Goal: Transaction & Acquisition: Purchase product/service

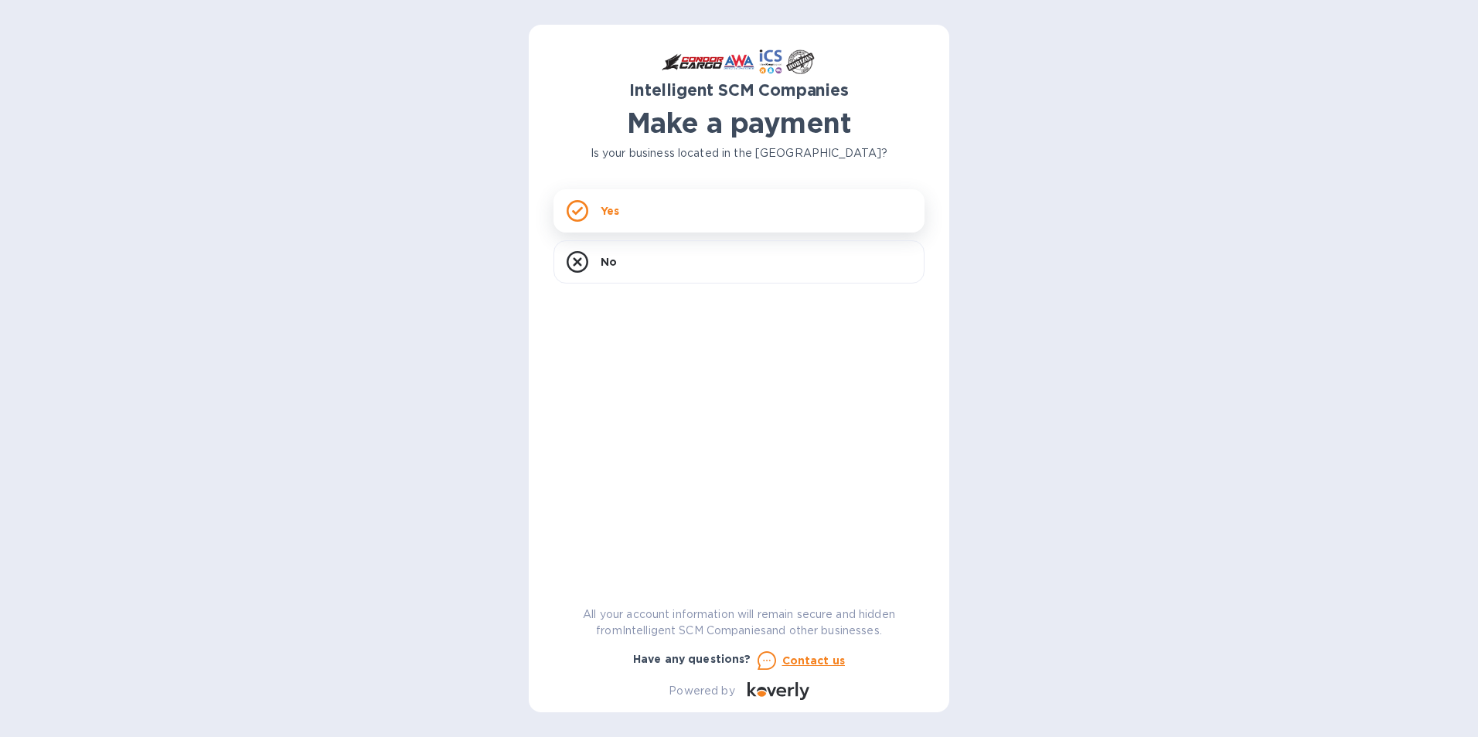
click at [606, 217] on p "Yes" at bounding box center [610, 210] width 19 height 15
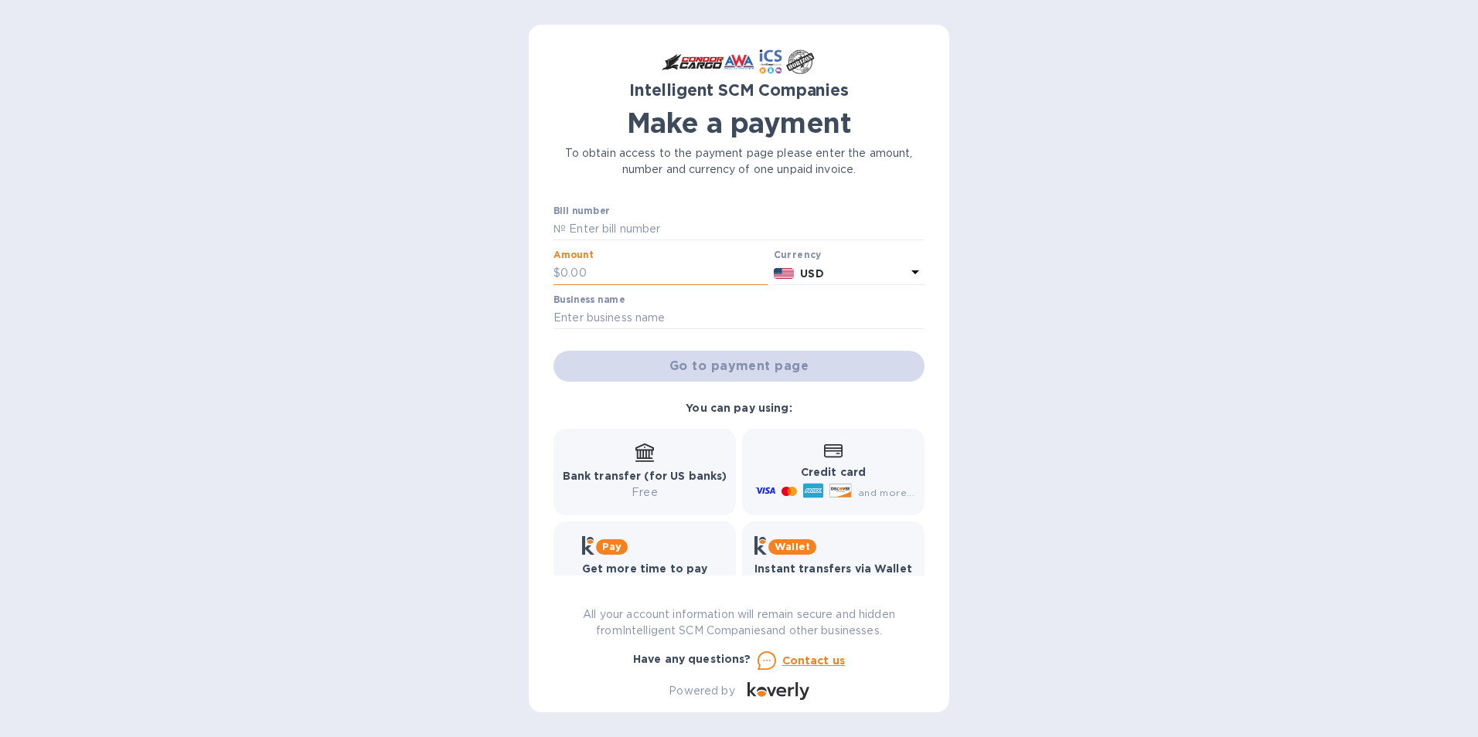
click at [591, 268] on input "text" at bounding box center [663, 273] width 207 height 23
click at [605, 546] on b "Pay" at bounding box center [611, 547] width 19 height 12
click at [614, 538] on div "Pay" at bounding box center [645, 545] width 126 height 19
click at [615, 538] on div "Pay" at bounding box center [645, 545] width 126 height 19
click at [676, 458] on div "Bank transfer (for US banks) Free" at bounding box center [645, 472] width 165 height 57
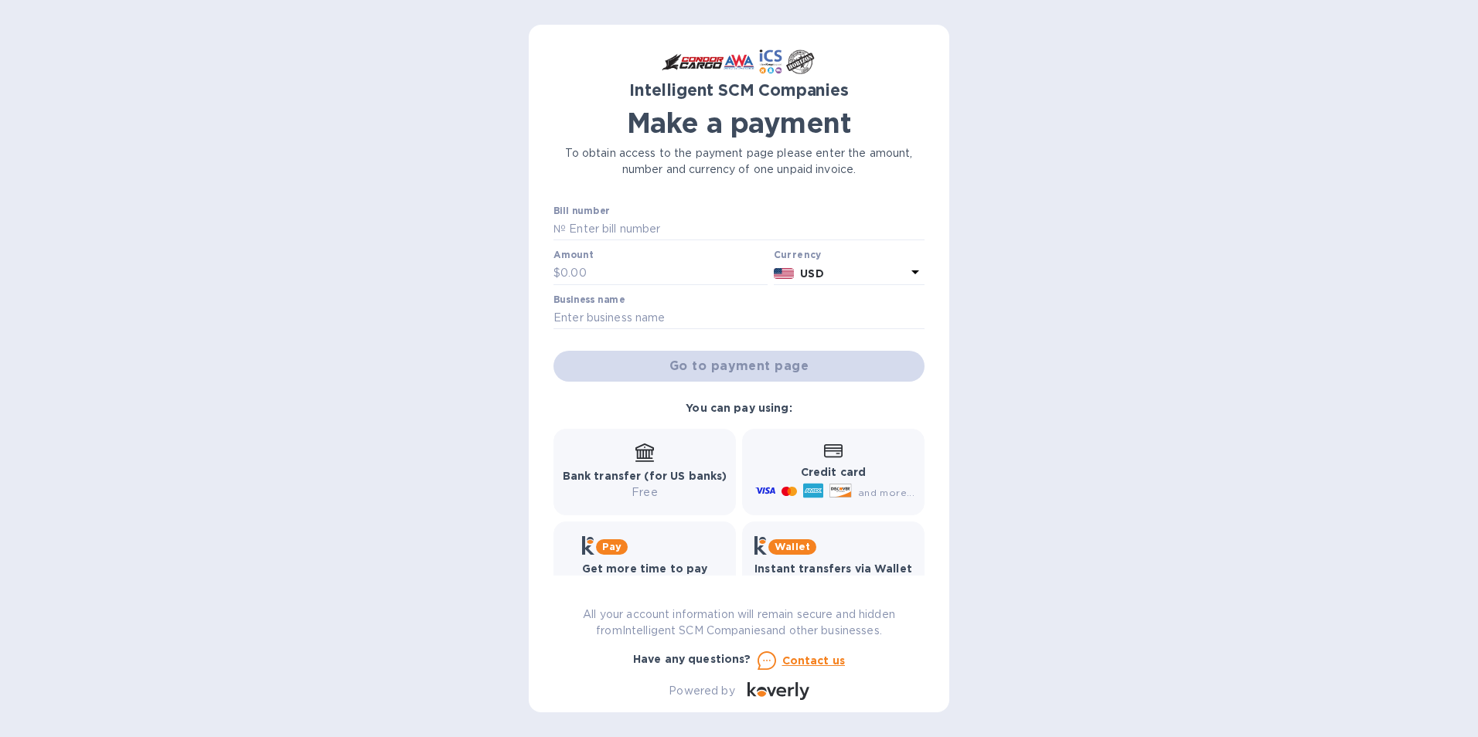
drag, startPoint x: 670, startPoint y: 486, endPoint x: 670, endPoint y: 503, distance: 17.0
click at [671, 487] on p "Free" at bounding box center [645, 493] width 165 height 16
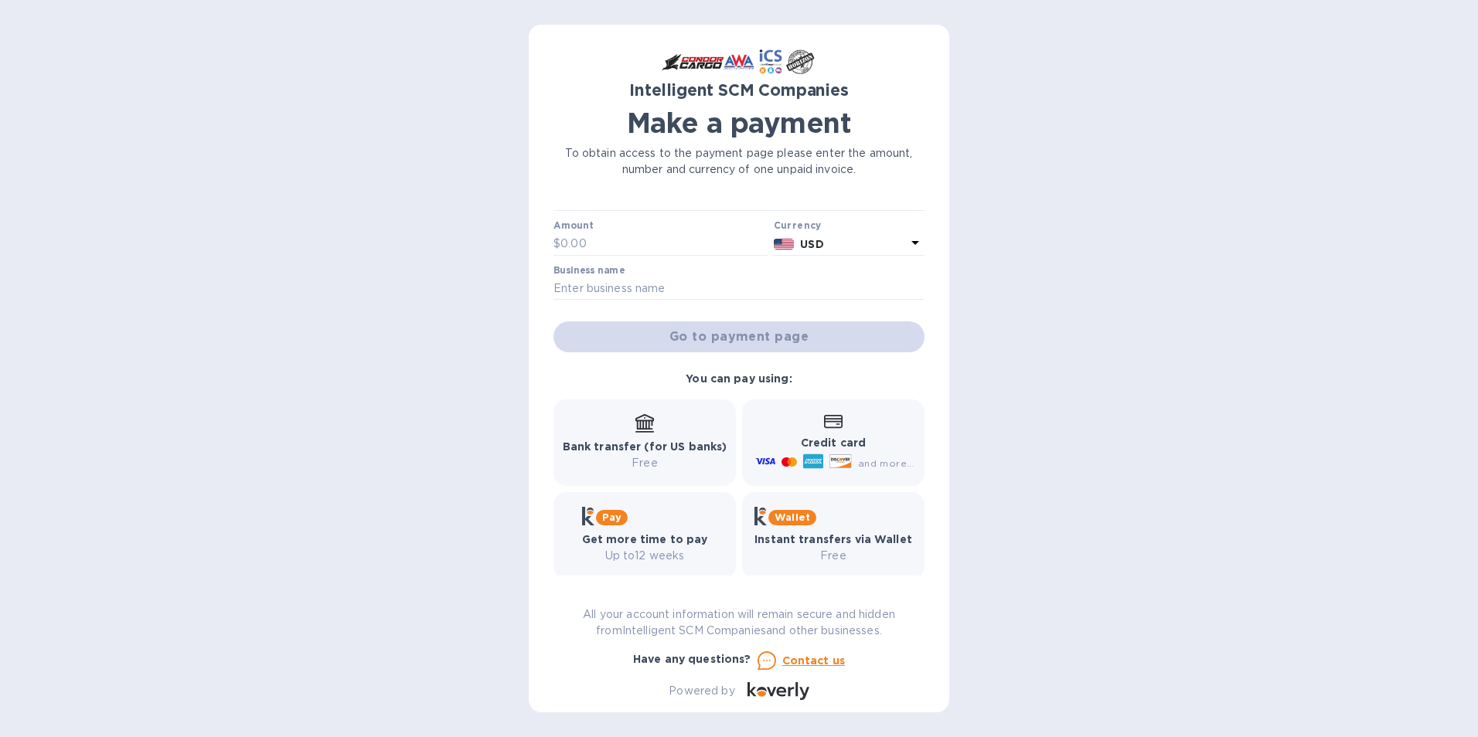
scroll to position [42, 0]
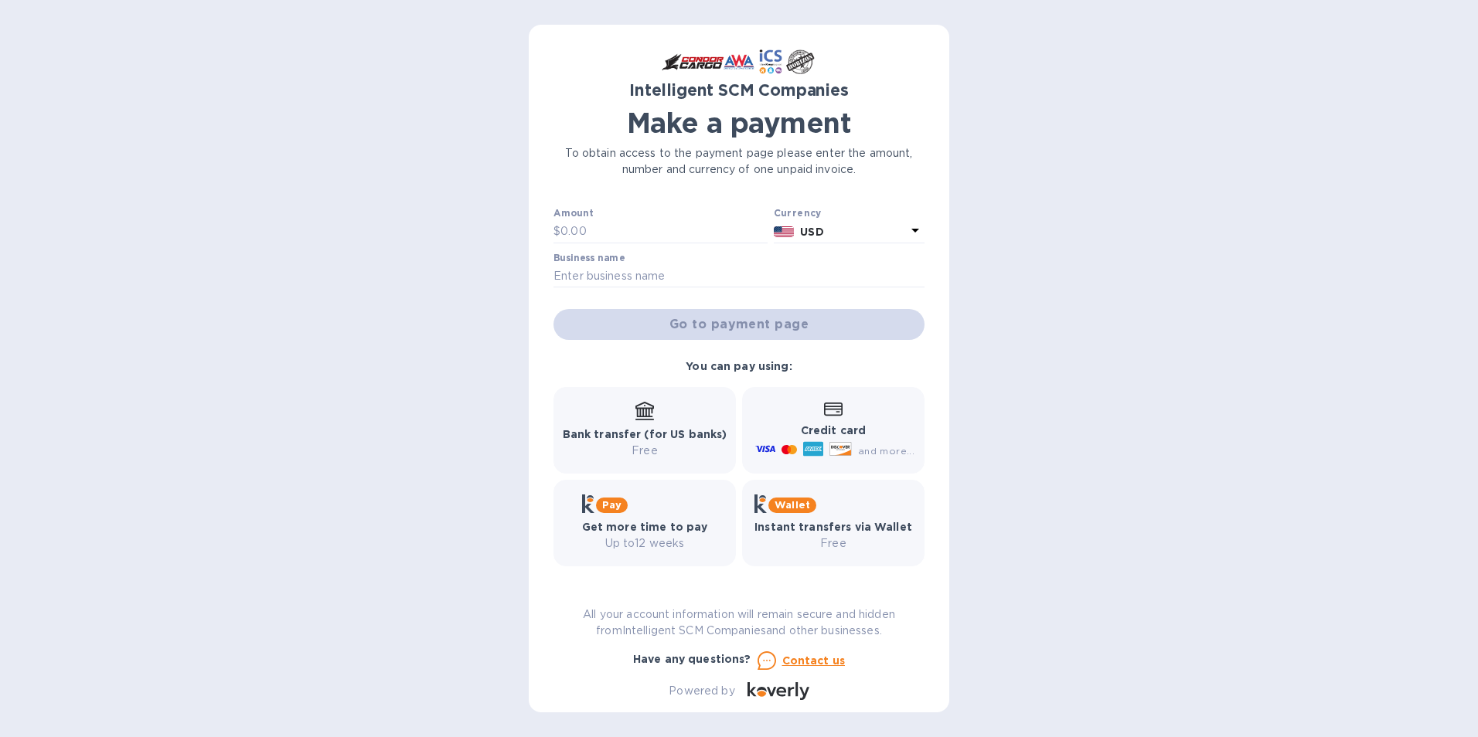
drag, startPoint x: 733, startPoint y: 540, endPoint x: 689, endPoint y: 550, distance: 45.2
click at [727, 545] on div "Pay Get more time to pay Up to 12 weeks" at bounding box center [644, 523] width 189 height 93
click at [686, 550] on p "Up to 12 weeks" at bounding box center [645, 544] width 126 height 16
drag, startPoint x: 658, startPoint y: 545, endPoint x: 712, endPoint y: 540, distance: 54.3
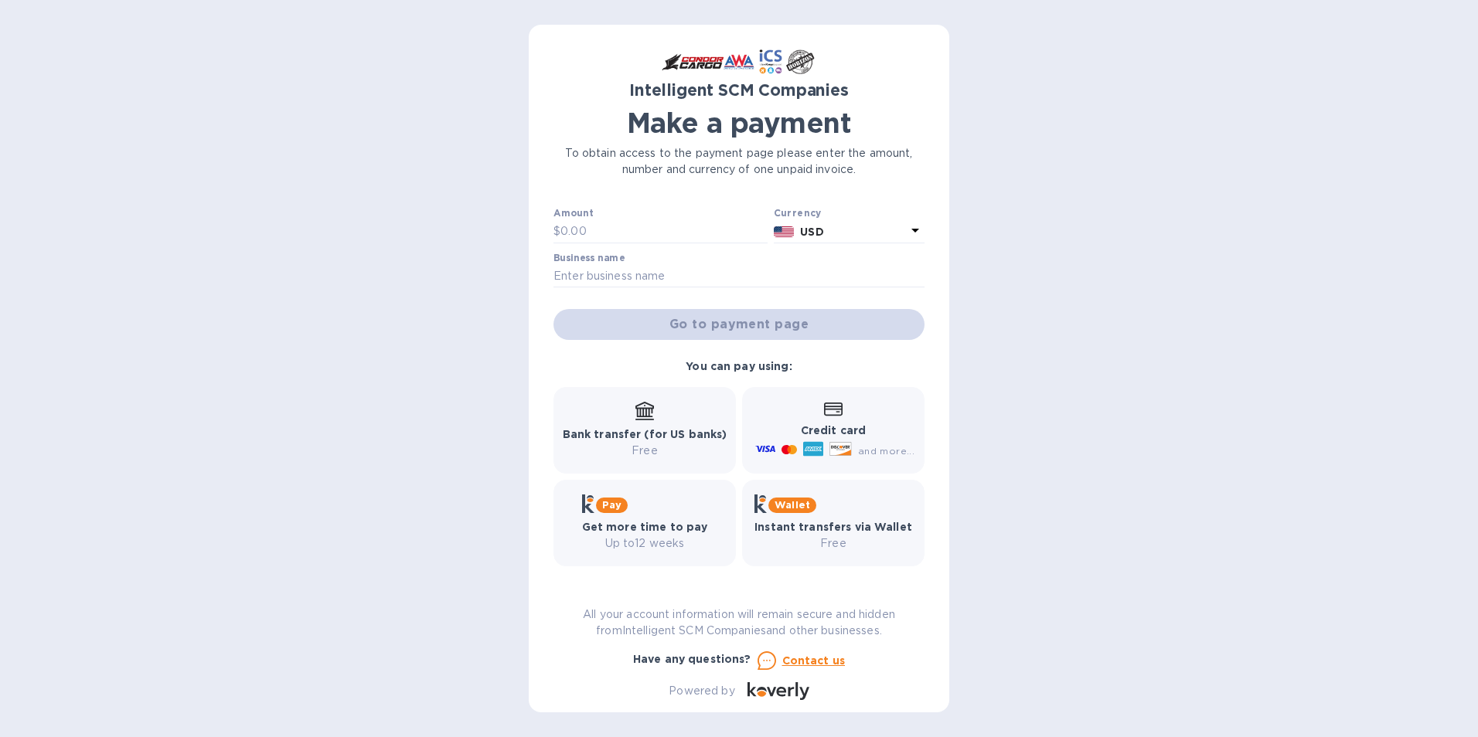
click at [659, 543] on p "Up to 12 weeks" at bounding box center [645, 544] width 126 height 16
click at [852, 526] on b "Instant transfers via Wallet" at bounding box center [833, 527] width 158 height 12
click at [847, 433] on b "Credit card" at bounding box center [833, 430] width 65 height 12
click at [818, 409] on div "Credit card and more..." at bounding box center [833, 431] width 162 height 60
click at [723, 325] on div "Go to payment page" at bounding box center [738, 324] width 377 height 37
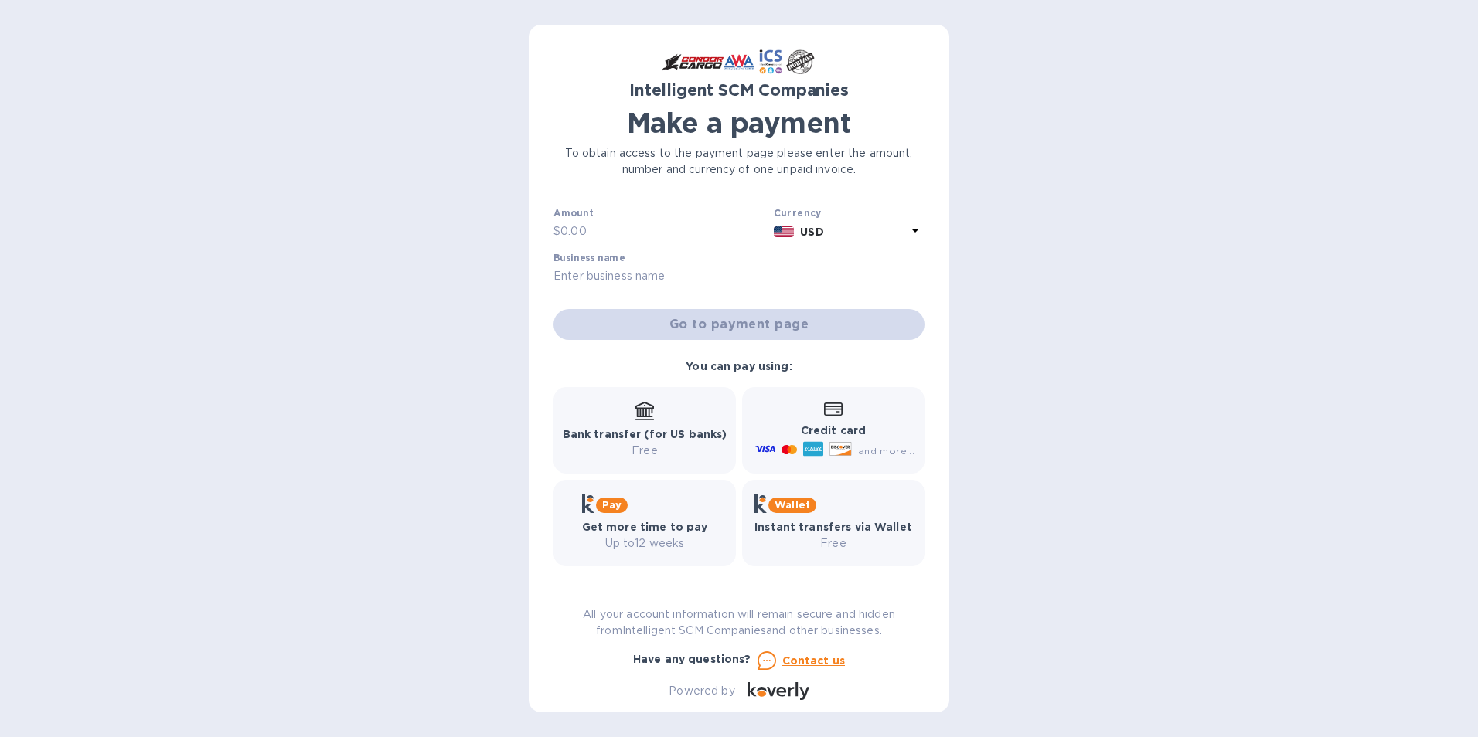
click at [581, 272] on input "text" at bounding box center [738, 276] width 371 height 23
type input "condor cargo"
click at [594, 227] on input "text" at bounding box center [663, 231] width 207 height 23
paste input "522.49"
type input "522.49"
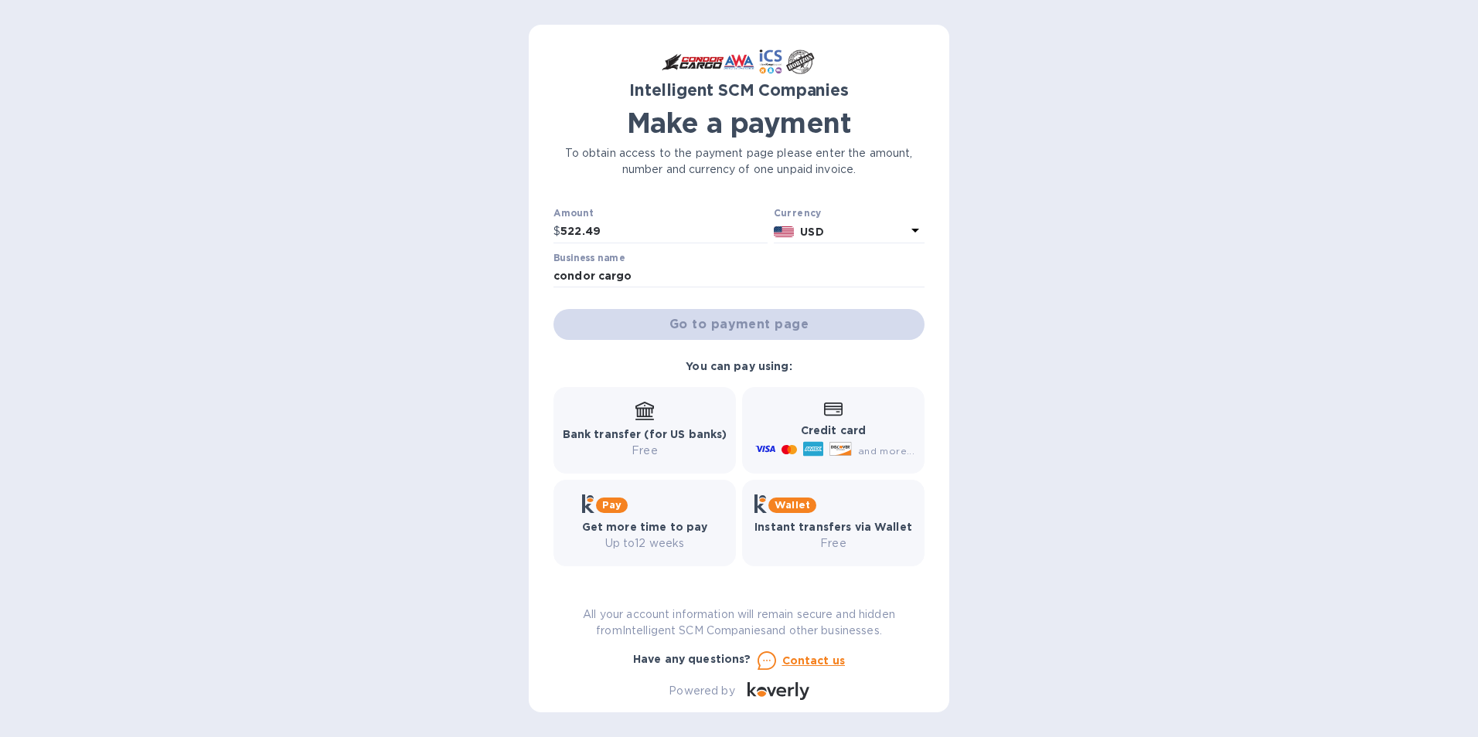
drag, startPoint x: 690, startPoint y: 295, endPoint x: 762, endPoint y: 358, distance: 95.3
click at [692, 298] on div "Bill number № Amount $ 522.49 Currency USD Business name condor cargo Go to pay…" at bounding box center [738, 252] width 377 height 183
click at [750, 332] on div "Go to payment page" at bounding box center [738, 324] width 377 height 37
click at [854, 268] on input "condor cargo" at bounding box center [738, 276] width 371 height 23
click at [854, 233] on p "USD" at bounding box center [853, 232] width 106 height 16
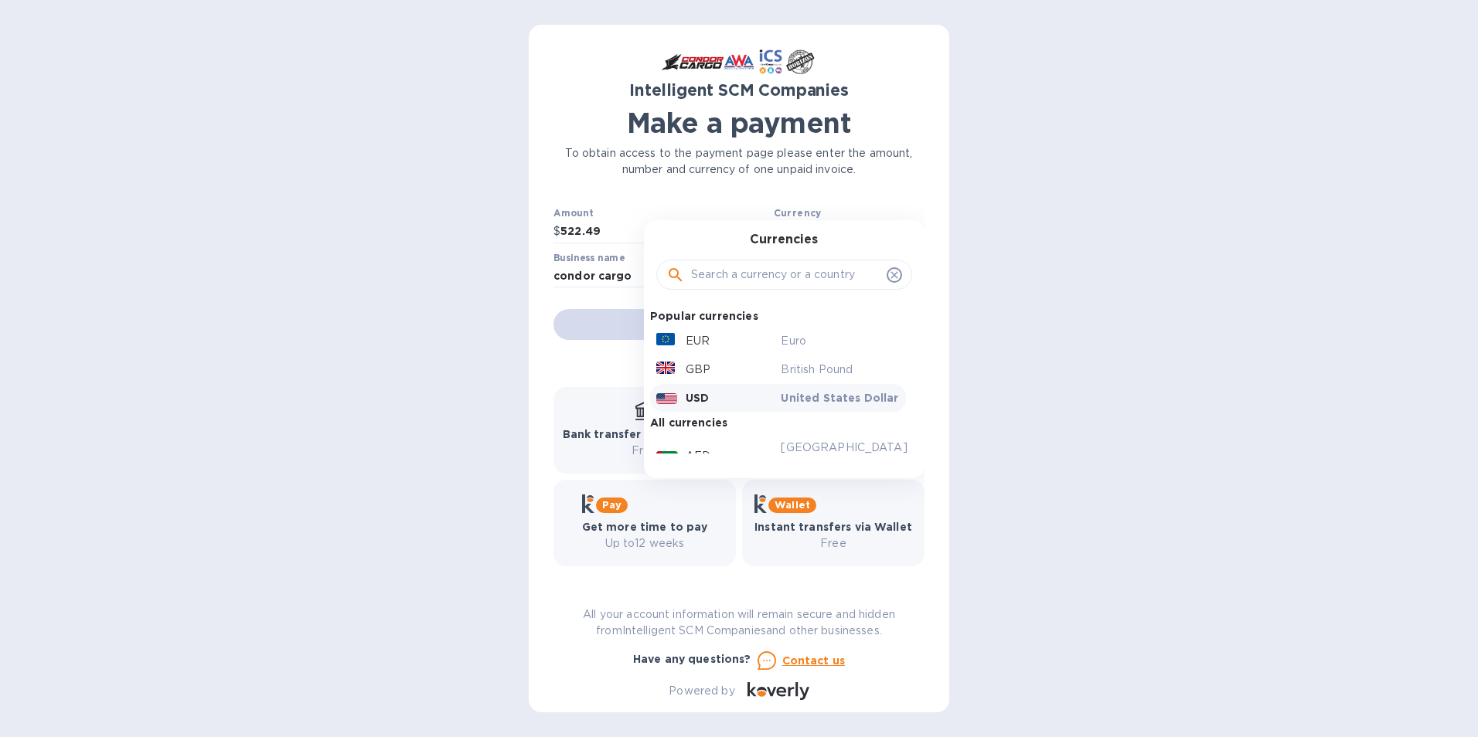
click at [781, 390] on p "United States Dollar" at bounding box center [840, 397] width 119 height 15
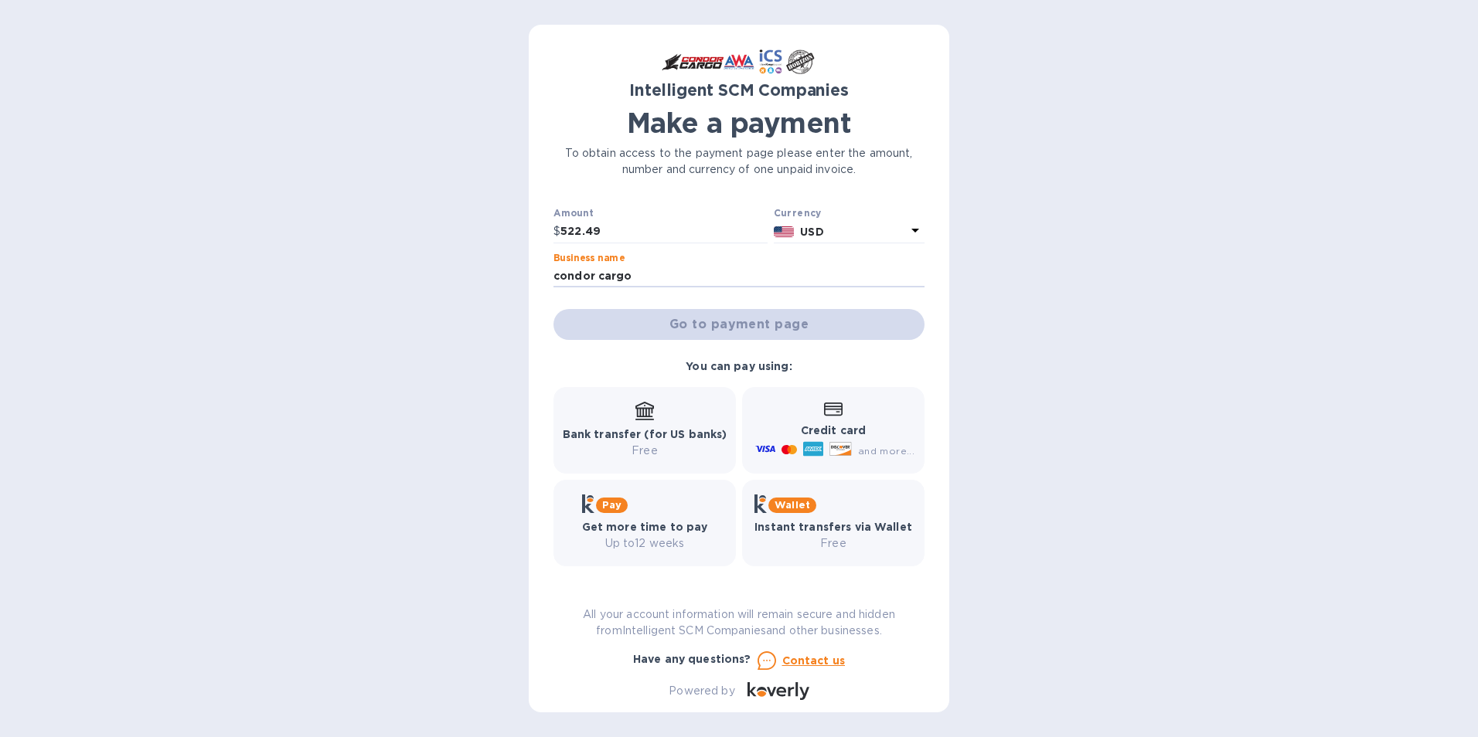
click at [686, 338] on div "Go to payment page" at bounding box center [738, 324] width 377 height 37
click at [652, 271] on input "condor cargo" at bounding box center [738, 276] width 371 height 23
type input "c"
type input "p"
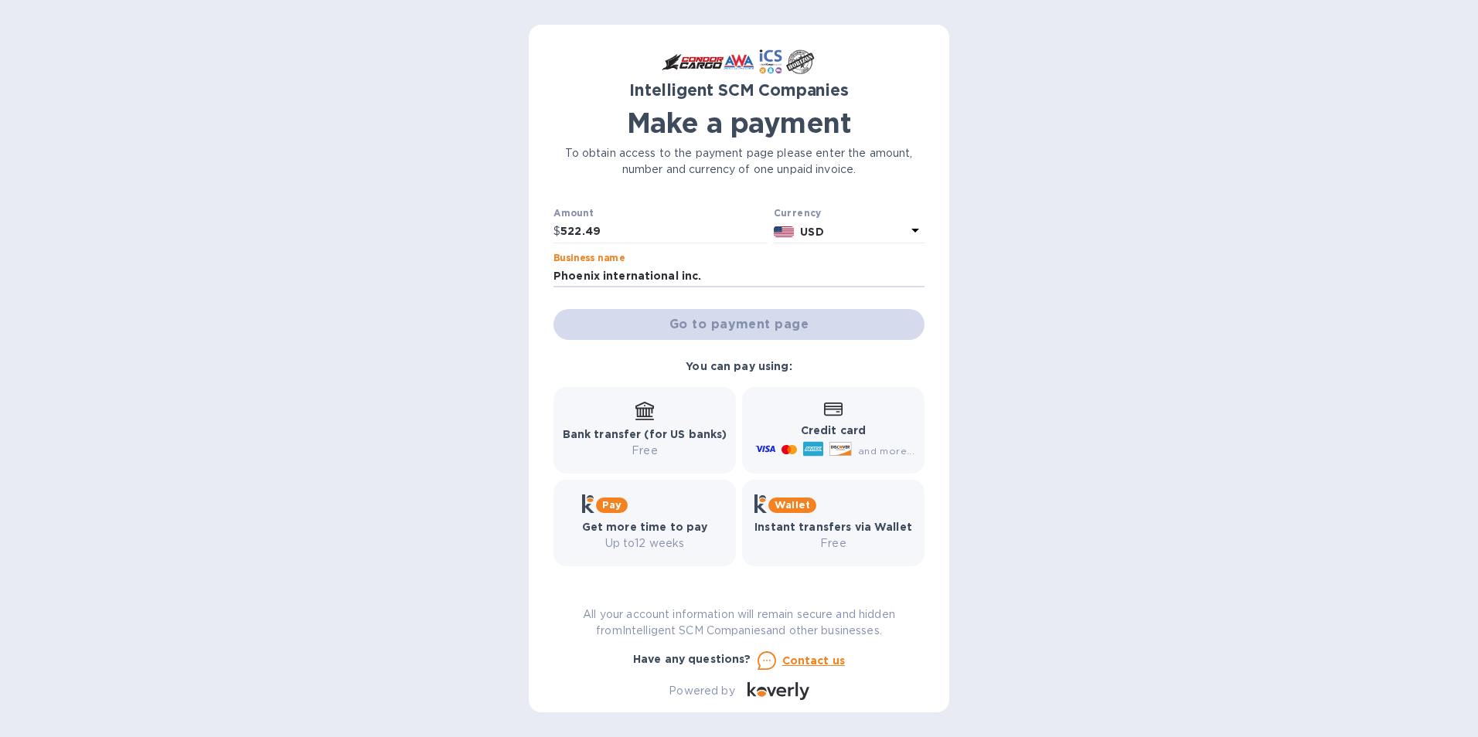
type input "Phoenix international inc."
click at [798, 336] on div "Go to payment page" at bounding box center [738, 324] width 377 height 37
drag, startPoint x: 791, startPoint y: 373, endPoint x: 829, endPoint y: 423, distance: 62.3
click at [829, 423] on div "You can pay using: Bank transfer (for US banks) Free Credit card and more... Pa…" at bounding box center [738, 462] width 383 height 220
click at [790, 426] on p "Credit card" at bounding box center [833, 431] width 162 height 16
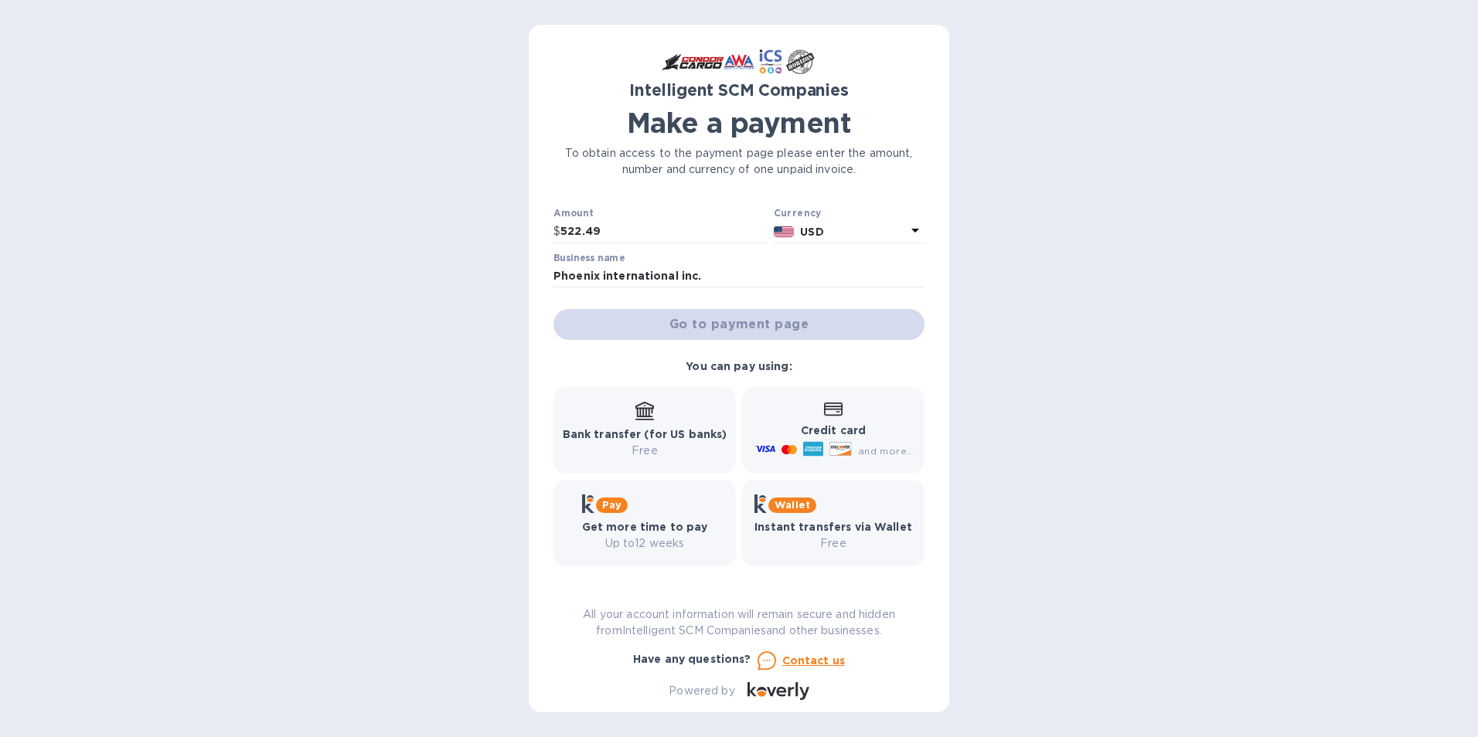
click at [802, 250] on div "Bill number № Amount $ 522.49 Currency USD Business name Phoenix international …" at bounding box center [738, 252] width 377 height 183
drag, startPoint x: 802, startPoint y: 250, endPoint x: 730, endPoint y: 280, distance: 78.4
click at [742, 280] on input "Phoenix international inc." at bounding box center [738, 276] width 371 height 23
click at [626, 234] on input "522.49" at bounding box center [663, 231] width 207 height 23
click at [761, 301] on div "Bill number № Amount $ 522.49 Currency USD Business name Phoenix international …" at bounding box center [738, 252] width 377 height 183
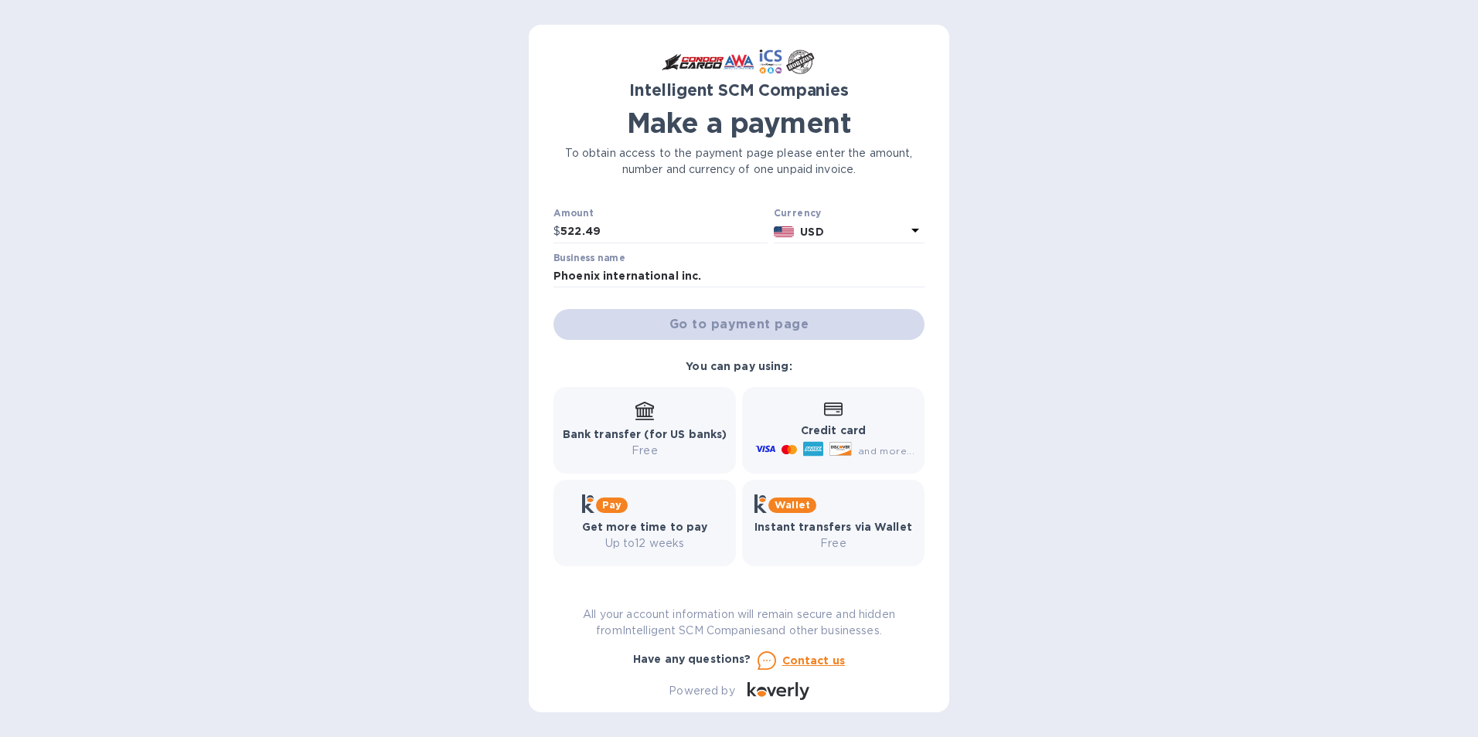
click at [737, 322] on div "Go to payment page" at bounding box center [738, 324] width 377 height 37
click at [735, 324] on div "Go to payment page" at bounding box center [738, 324] width 377 height 37
click at [736, 326] on div "Go to payment page" at bounding box center [738, 324] width 377 height 37
drag, startPoint x: 737, startPoint y: 329, endPoint x: 780, endPoint y: 377, distance: 64.6
click at [771, 377] on div "You can pay using:" at bounding box center [738, 366] width 118 height 29
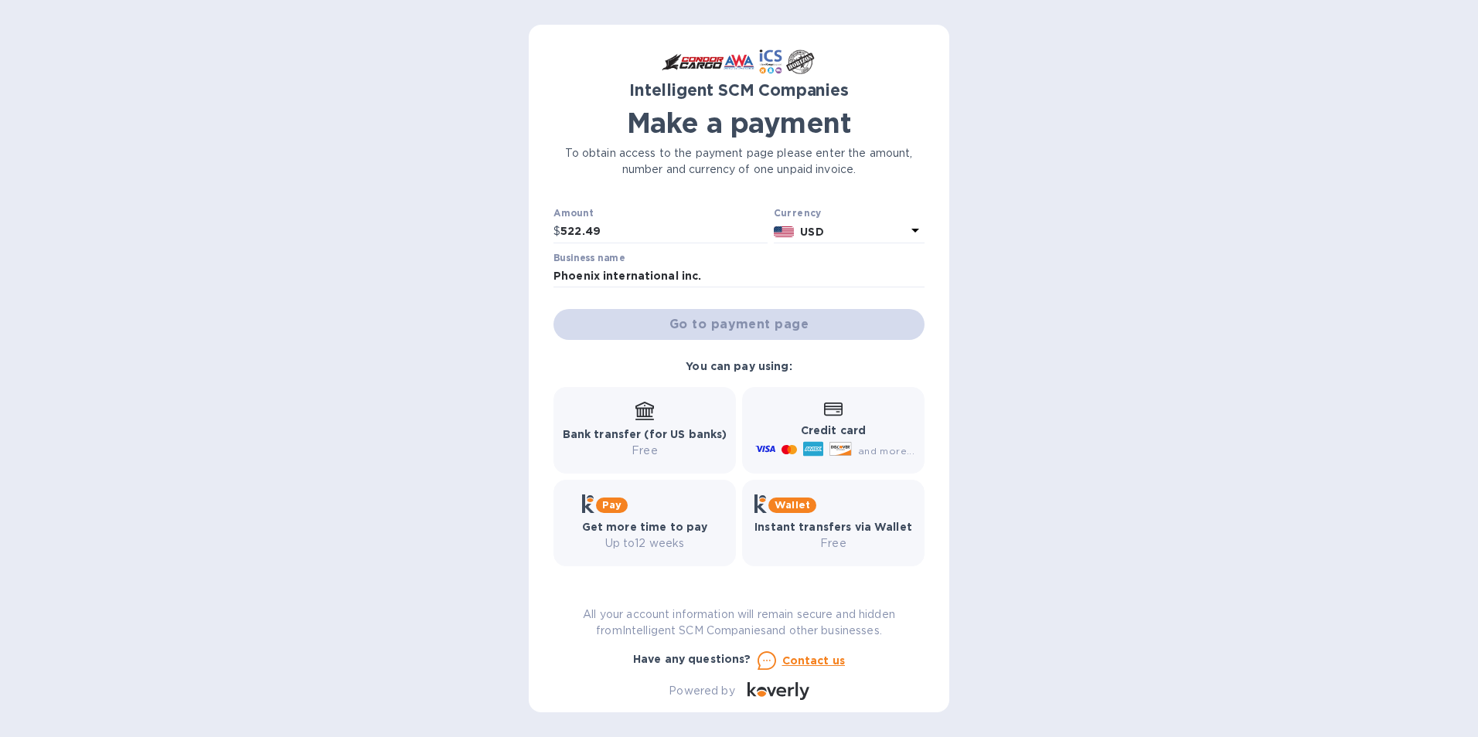
click at [734, 324] on div "Go to payment page" at bounding box center [738, 324] width 377 height 37
drag, startPoint x: 806, startPoint y: 356, endPoint x: 806, endPoint y: 366, distance: 9.3
click at [806, 357] on div "You can pay using: Bank transfer (for US banks) Free Credit card and more... Pa…" at bounding box center [738, 462] width 383 height 220
drag, startPoint x: 807, startPoint y: 369, endPoint x: 832, endPoint y: 436, distance: 71.9
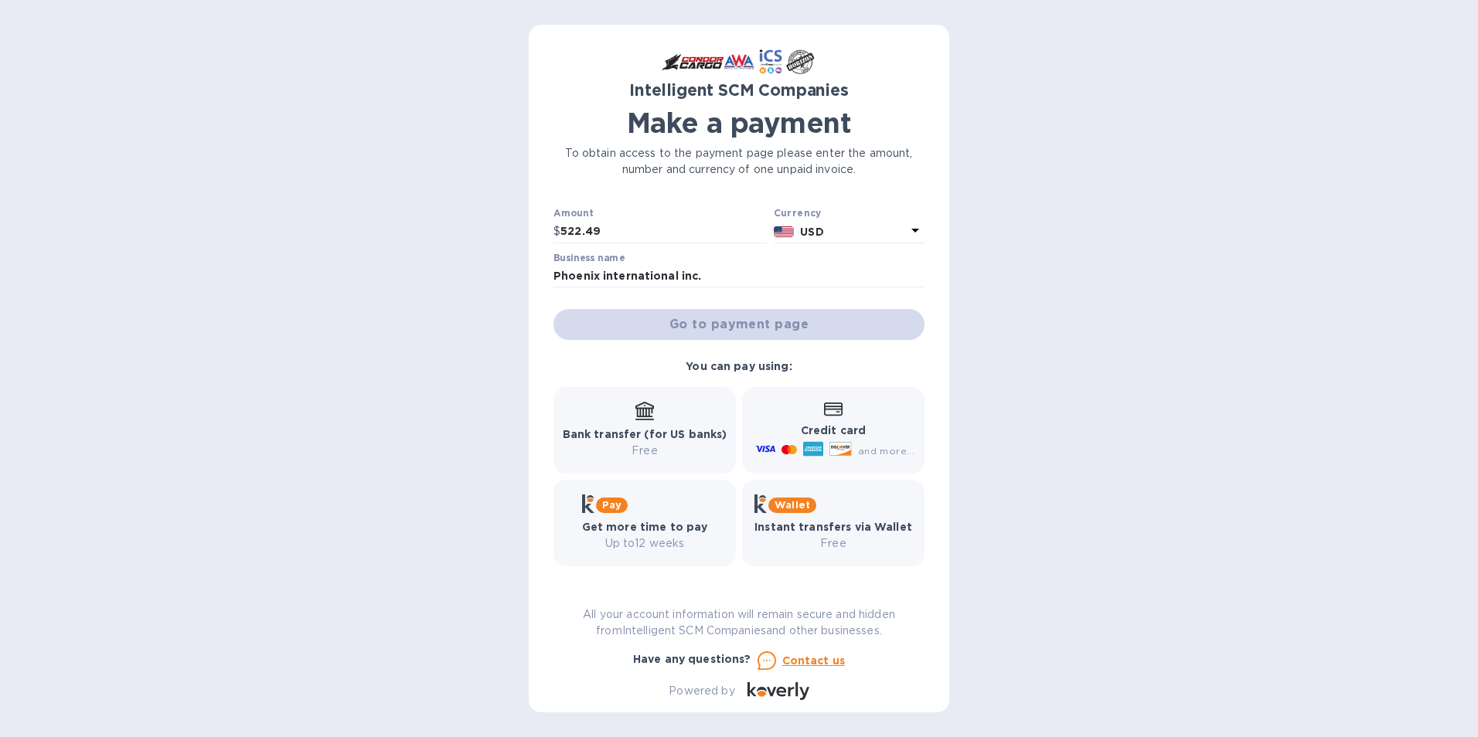
click at [811, 377] on div "You can pay using: Bank transfer (for US banks) Free Credit card and more... Pa…" at bounding box center [738, 462] width 383 height 220
click at [830, 439] on div "and more..." at bounding box center [836, 451] width 168 height 25
drag, startPoint x: 830, startPoint y: 439, endPoint x: 678, endPoint y: 443, distance: 152.3
click at [678, 443] on p "Bank transfer (for US banks)" at bounding box center [645, 435] width 165 height 16
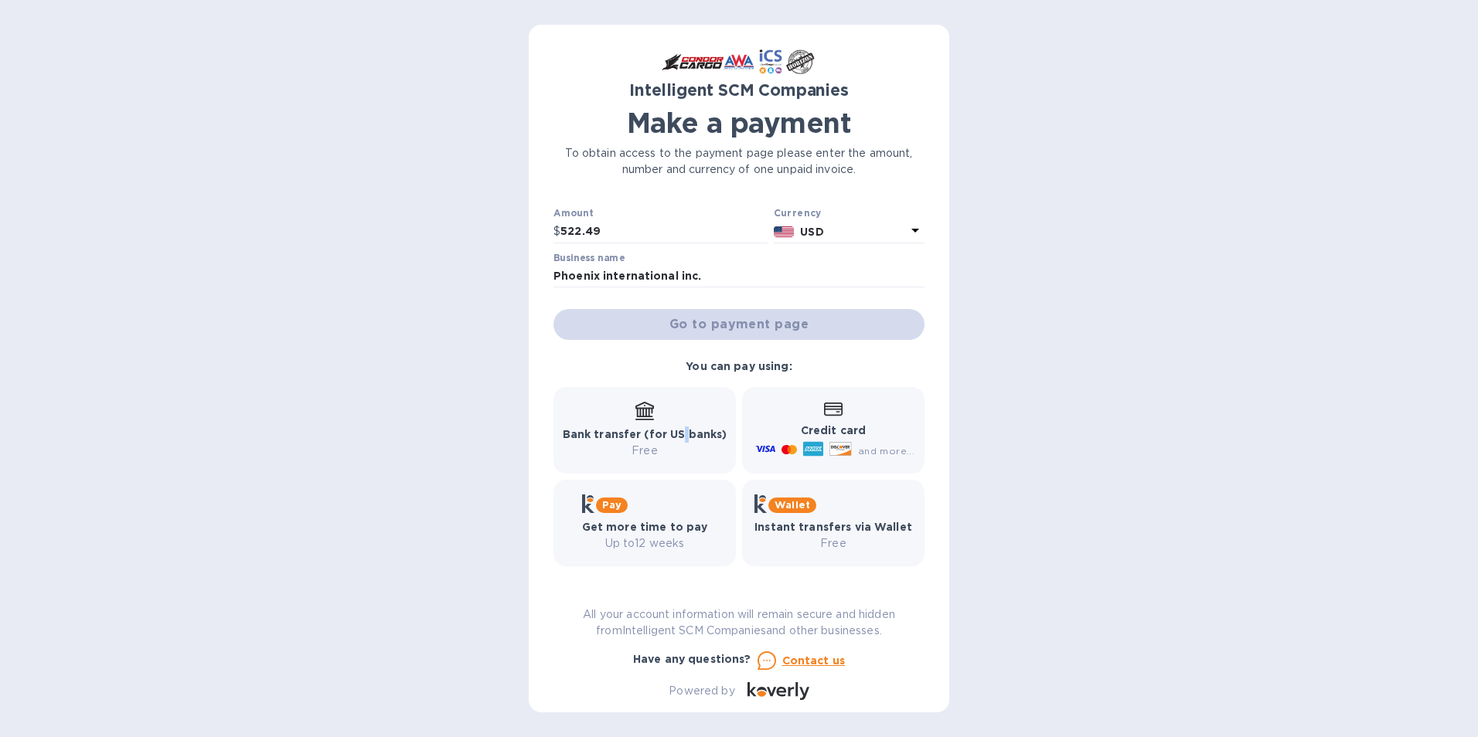
click at [678, 443] on p "Bank transfer (for US banks)" at bounding box center [645, 435] width 165 height 16
click at [783, 362] on b "You can pay using:" at bounding box center [739, 366] width 106 height 12
drag, startPoint x: 783, startPoint y: 362, endPoint x: 779, endPoint y: 324, distance: 38.1
click at [779, 324] on div "Go to payment page" at bounding box center [738, 324] width 377 height 37
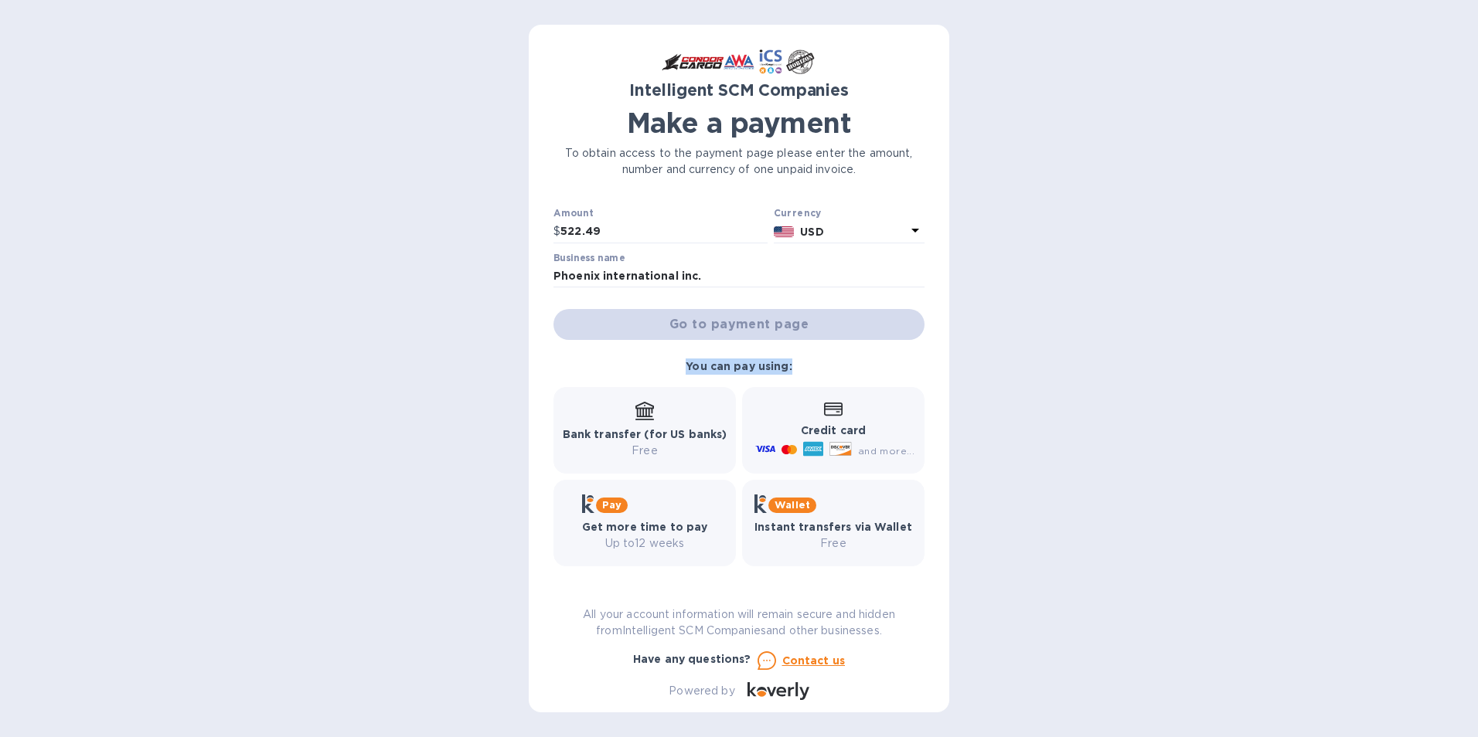
click at [778, 324] on div "Go to payment page" at bounding box center [738, 324] width 377 height 37
click at [727, 686] on p "Powered by" at bounding box center [702, 691] width 66 height 16
click at [718, 331] on div "Go to payment page" at bounding box center [738, 324] width 377 height 37
drag, startPoint x: 718, startPoint y: 331, endPoint x: 764, endPoint y: 397, distance: 80.0
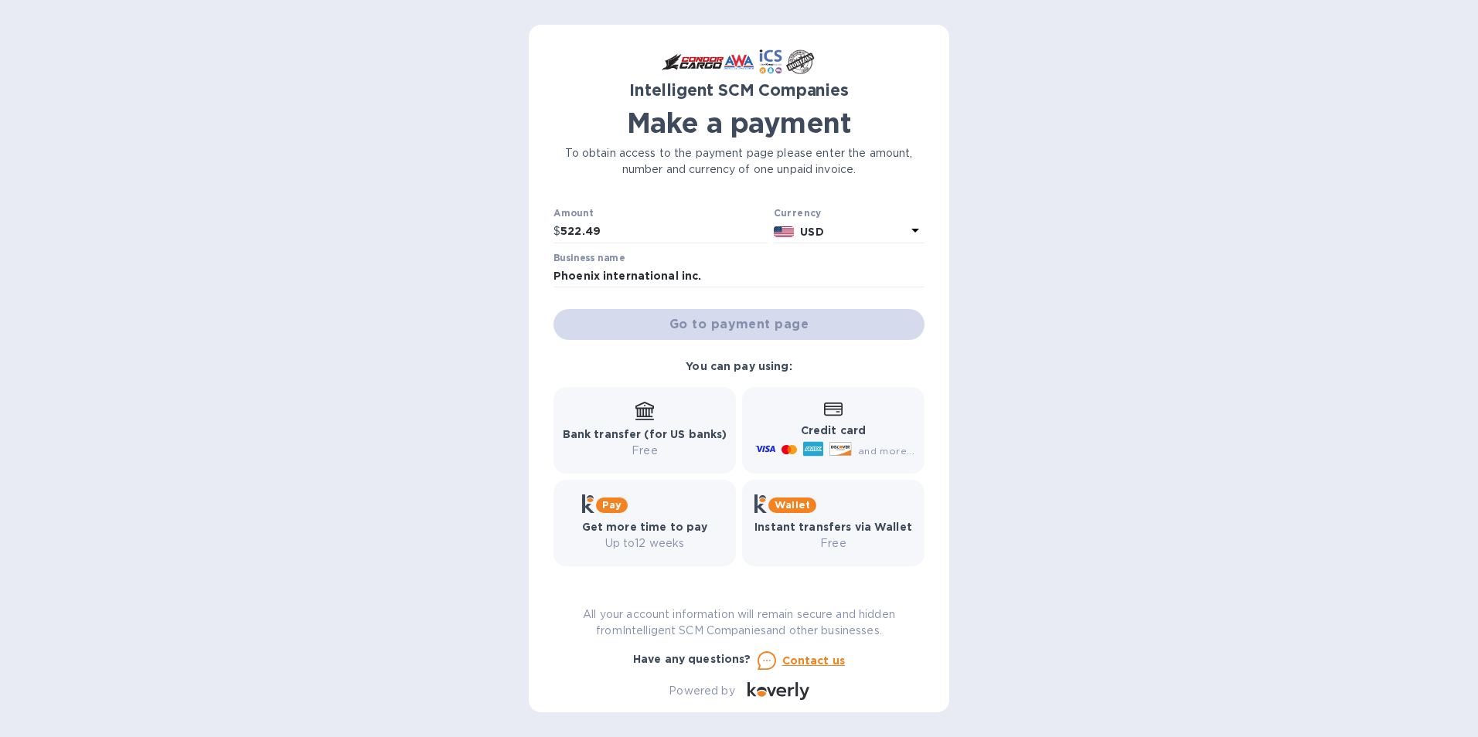
click at [764, 397] on div "You can pay using: Bank transfer (for US banks) Free Credit card and more... Pa…" at bounding box center [738, 462] width 383 height 220
drag, startPoint x: 764, startPoint y: 397, endPoint x: 693, endPoint y: 449, distance: 88.4
click at [705, 441] on p "Bank transfer (for US banks)" at bounding box center [645, 435] width 165 height 16
click at [631, 508] on div "Pay" at bounding box center [645, 504] width 126 height 19
drag, startPoint x: 630, startPoint y: 510, endPoint x: 628, endPoint y: 518, distance: 7.9
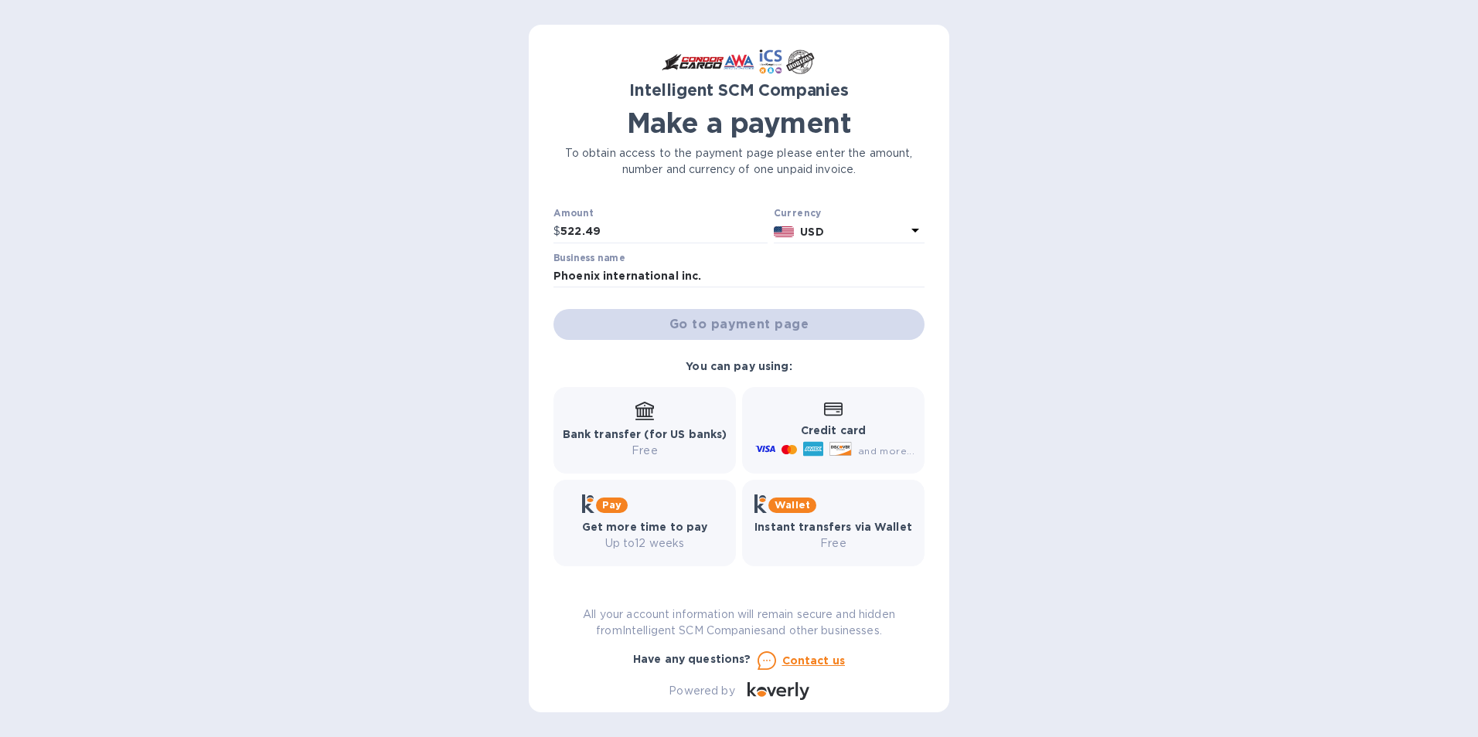
click at [628, 518] on div "Pay Get more time to pay Up to 12 weeks" at bounding box center [645, 523] width 126 height 57
drag, startPoint x: 628, startPoint y: 518, endPoint x: 619, endPoint y: 529, distance: 14.8
click at [619, 529] on b "Get more time to pay" at bounding box center [645, 527] width 126 height 12
click at [679, 528] on b "Get more time to pay" at bounding box center [645, 527] width 126 height 12
